Goal: Task Accomplishment & Management: Complete application form

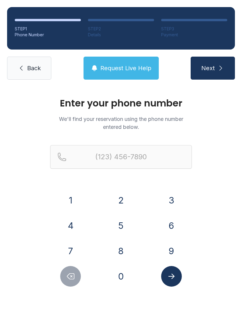
click at [126, 258] on button "8" at bounding box center [121, 251] width 21 height 21
click at [125, 279] on button "0" at bounding box center [121, 276] width 21 height 21
click at [175, 208] on button "3" at bounding box center [171, 200] width 21 height 21
click at [124, 233] on button "5" at bounding box center [121, 226] width 21 height 21
click at [71, 248] on button "7" at bounding box center [70, 251] width 21 height 21
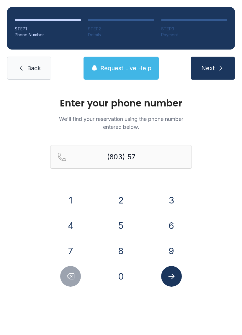
click at [167, 248] on button "9" at bounding box center [171, 251] width 21 height 21
click at [123, 233] on button "5" at bounding box center [121, 226] width 21 height 21
click at [125, 252] on button "8" at bounding box center [121, 251] width 21 height 21
click at [122, 198] on button "2" at bounding box center [121, 200] width 21 height 21
click at [69, 252] on button "7" at bounding box center [70, 251] width 21 height 21
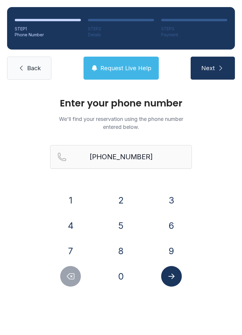
click at [172, 281] on icon "Submit lookup form" at bounding box center [171, 276] width 9 height 9
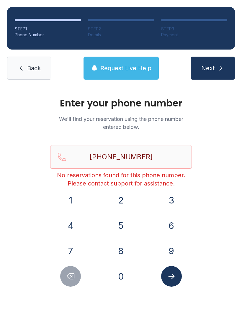
click at [126, 60] on button "Request Live Help" at bounding box center [121, 68] width 75 height 23
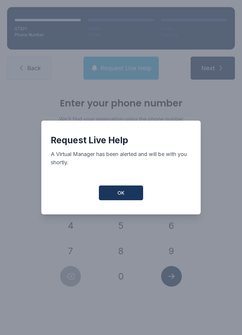
click at [124, 189] on button "OK" at bounding box center [121, 193] width 44 height 15
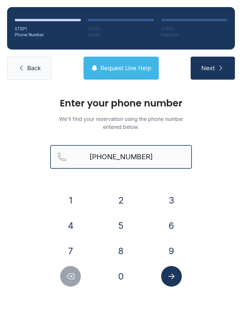
click at [164, 155] on input "[PHONE_NUMBER]" at bounding box center [121, 157] width 142 height 24
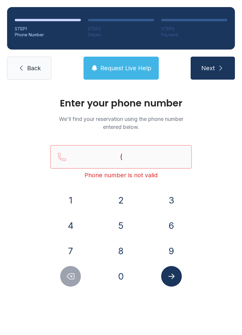
type input "("
click at [136, 66] on span "Request Live Help" at bounding box center [125, 68] width 51 height 8
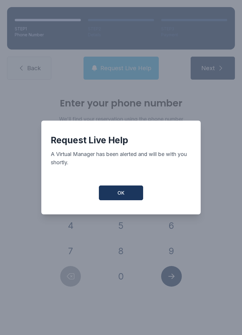
click at [116, 201] on button "OK" at bounding box center [121, 193] width 44 height 15
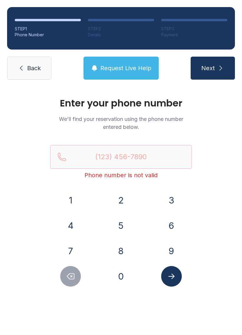
click at [224, 70] on icon "submit" at bounding box center [220, 68] width 7 height 7
type input "("
click at [125, 71] on span "Request Live Help" at bounding box center [125, 68] width 51 height 8
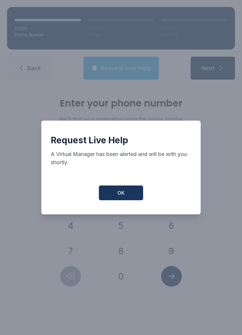
click at [129, 195] on button "OK" at bounding box center [121, 193] width 44 height 15
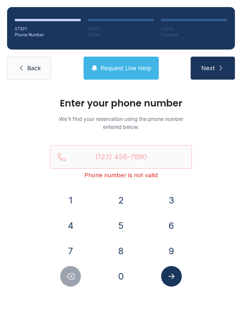
click at [219, 77] on button "Next" at bounding box center [213, 68] width 44 height 23
type input "("
click at [230, 194] on div "Enter your phone number We'll find your reservation using the phone number ente…" at bounding box center [121, 199] width 242 height 224
click at [71, 279] on icon "Delete number" at bounding box center [70, 276] width 9 height 9
click at [192, 283] on div "Enter your phone number We'll find your reservation using the phone number ente…" at bounding box center [121, 199] width 242 height 224
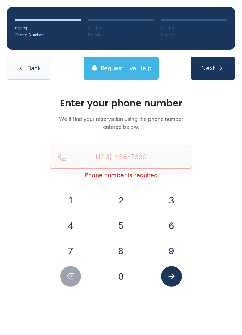
click at [175, 278] on icon "Submit lookup form" at bounding box center [171, 276] width 9 height 9
type input "("
click at [239, 214] on div "Enter your phone number We'll find your reservation using the phone number ente…" at bounding box center [121, 199] width 242 height 224
click at [26, 72] on link "Back" at bounding box center [29, 68] width 44 height 23
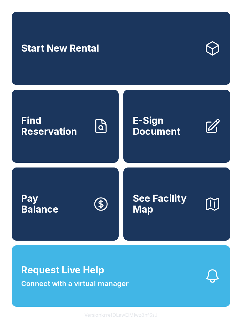
click at [168, 135] on span "E-Sign Document" at bounding box center [166, 126] width 67 height 22
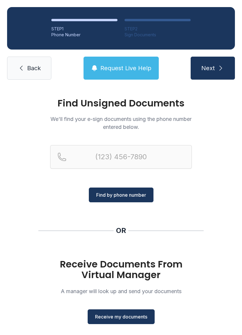
click at [134, 319] on span "Receive my documents" at bounding box center [121, 317] width 52 height 7
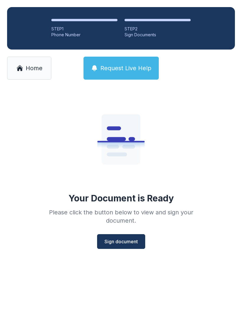
click at [120, 239] on span "Sign document" at bounding box center [121, 241] width 33 height 7
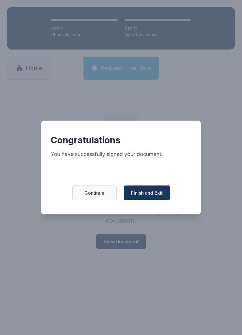
click at [154, 191] on button "Finish and Exit" at bounding box center [147, 193] width 46 height 15
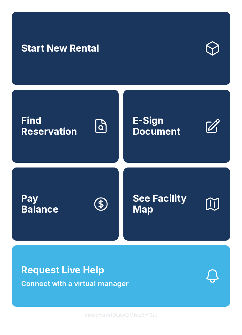
click at [171, 137] on span "E-Sign Document" at bounding box center [166, 126] width 67 height 22
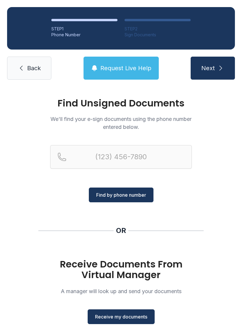
click at [134, 318] on span "Receive my documents" at bounding box center [121, 317] width 52 height 7
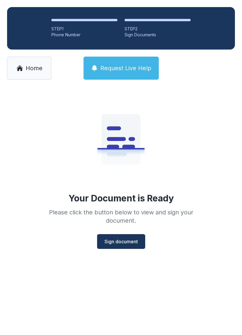
click at [125, 241] on span "Sign document" at bounding box center [121, 241] width 33 height 7
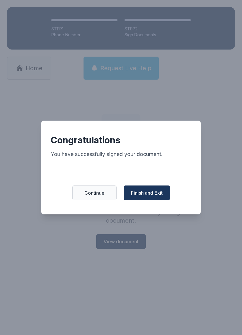
click at [151, 201] on button "Finish and Exit" at bounding box center [147, 193] width 46 height 15
